Goal: Ask a question

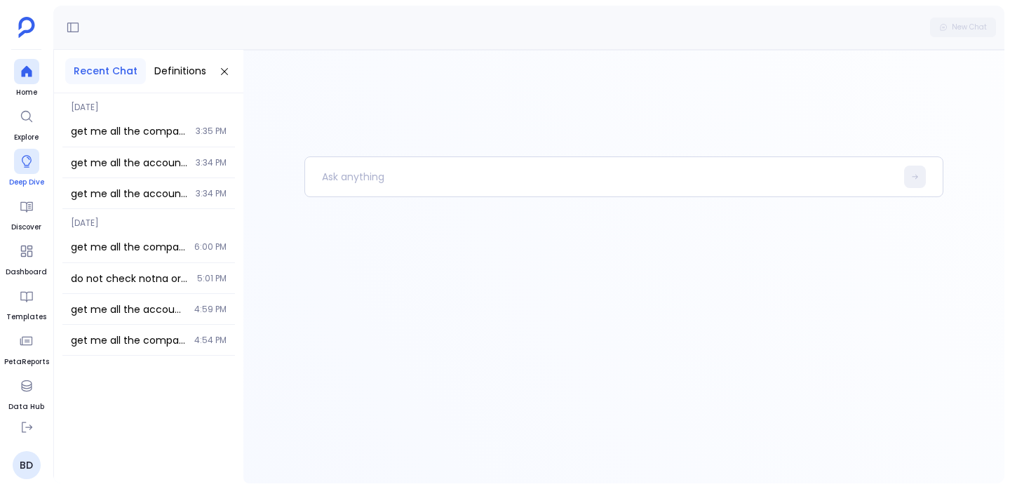
click at [28, 161] on icon at bounding box center [27, 161] width 14 height 14
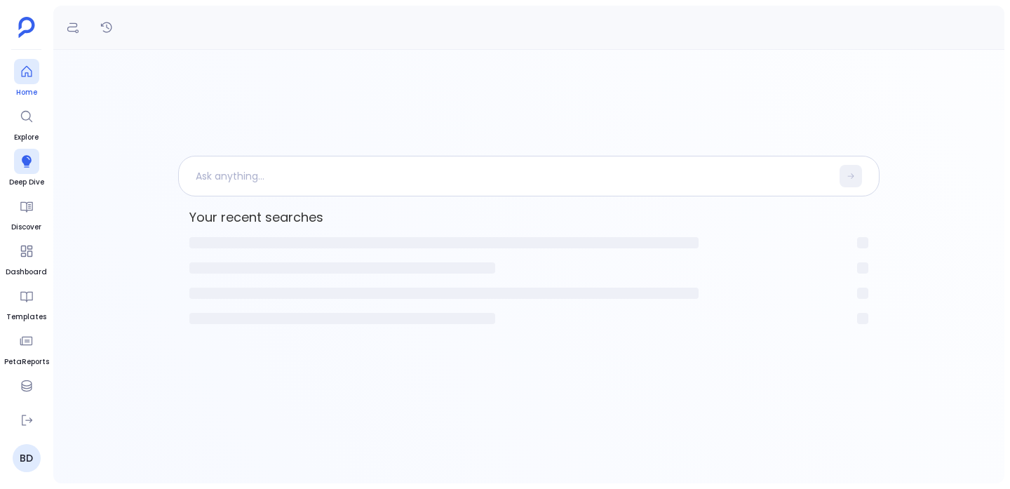
click at [26, 88] on span "Home" at bounding box center [26, 92] width 25 height 11
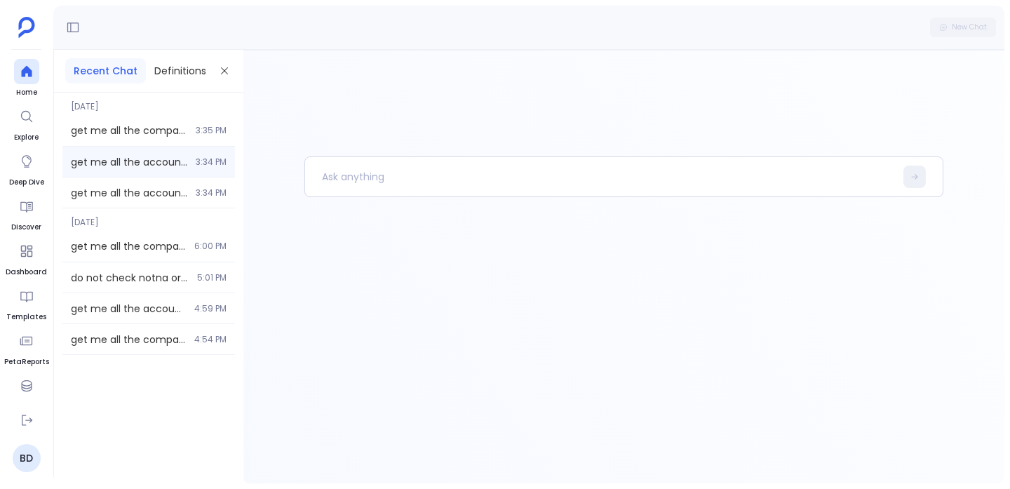
click at [122, 174] on div "get me all the accounts and opportunities which are created before or on 2020 q…" at bounding box center [148, 162] width 172 height 30
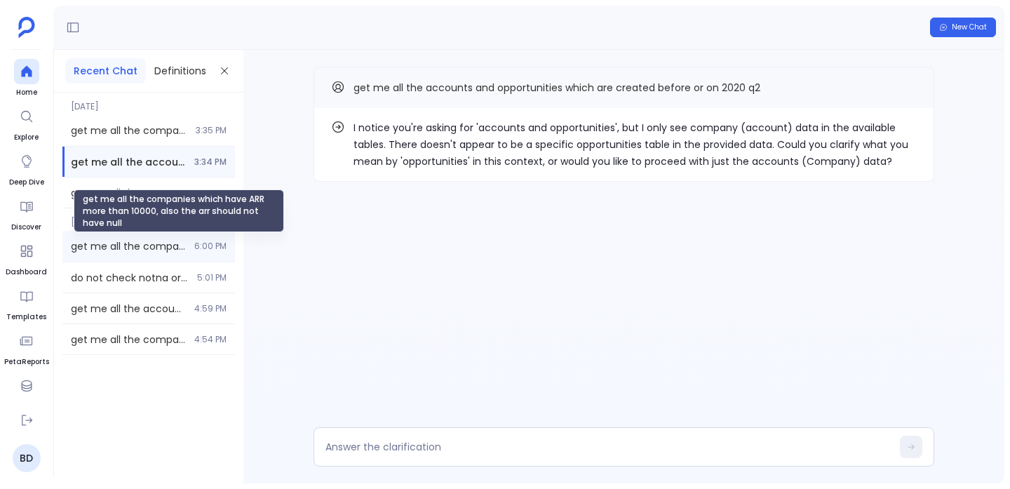
click at [120, 252] on span "get me all the companies which have ARR more than 10000, also the arr should no…" at bounding box center [128, 246] width 115 height 14
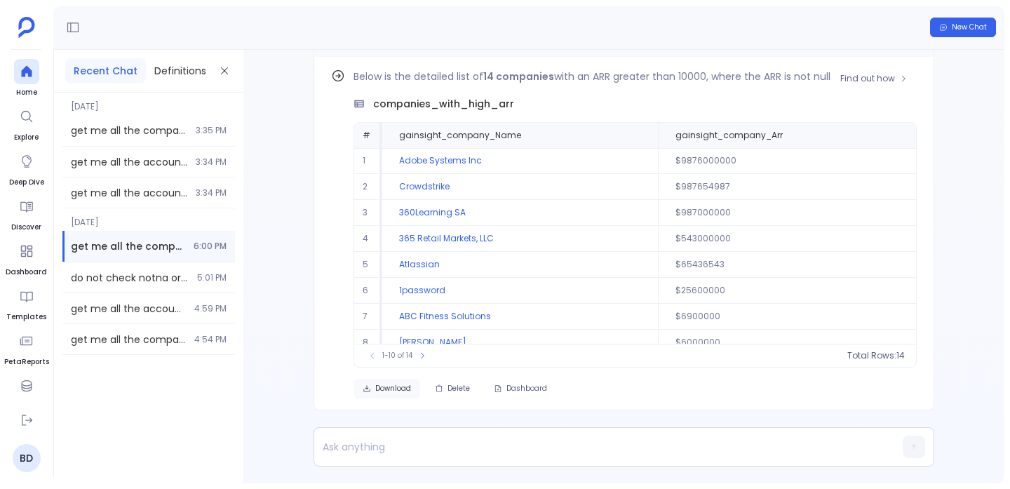
click at [364, 388] on icon "button" at bounding box center [367, 388] width 6 height 6
click at [847, 19] on div "New Chat" at bounding box center [528, 28] width 951 height 44
